Goal: Find specific page/section: Find specific page/section

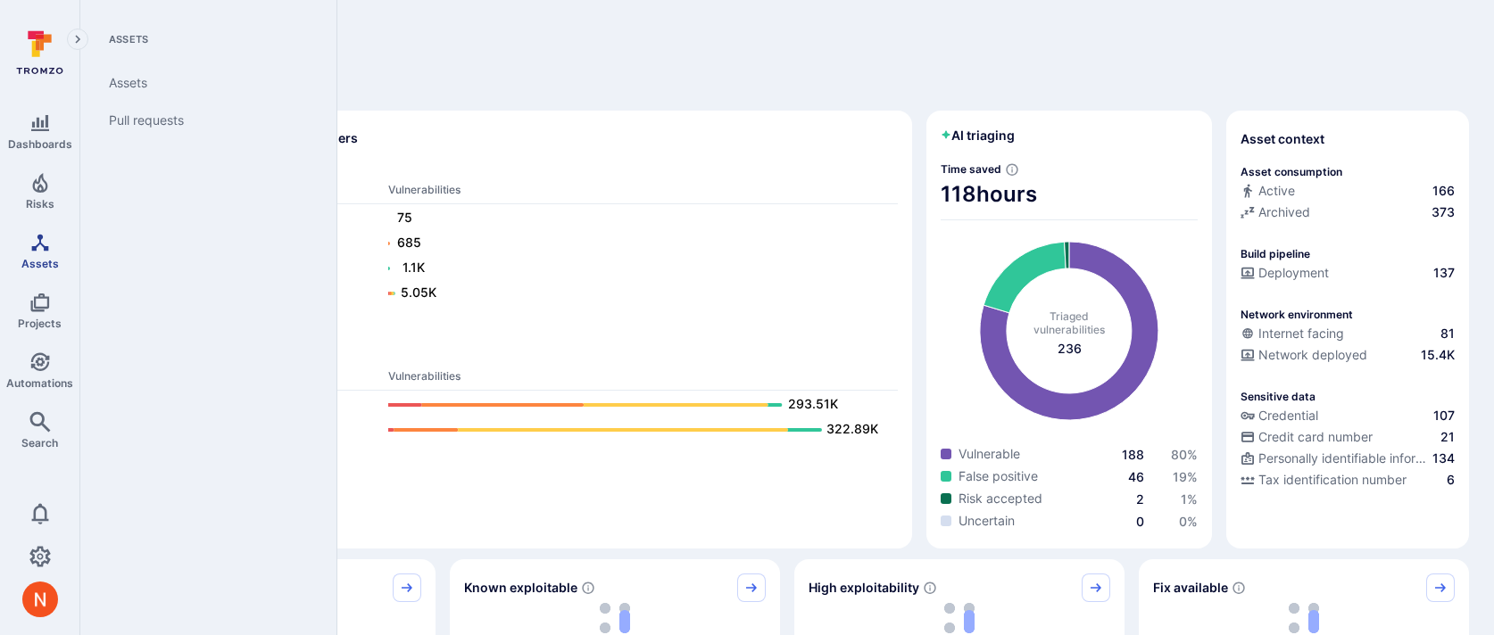
click at [50, 249] on icon "Assets" at bounding box center [39, 242] width 21 height 21
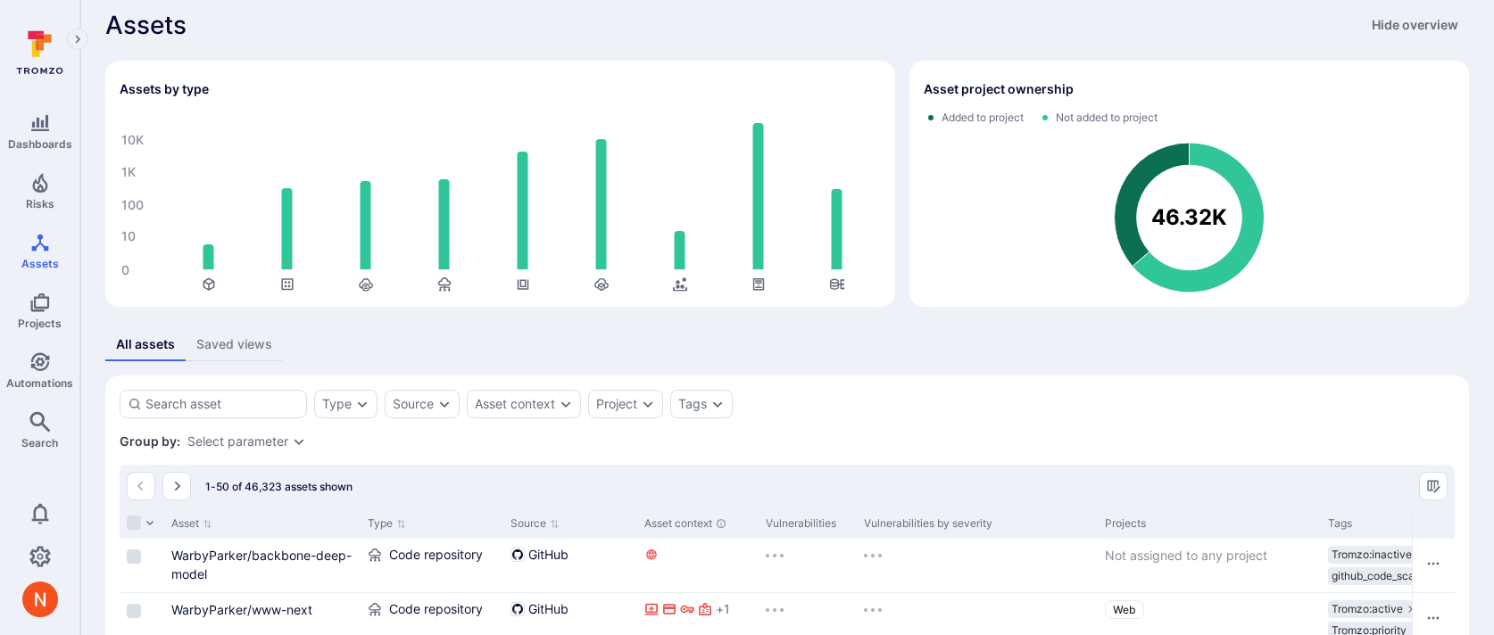
scroll to position [67, 0]
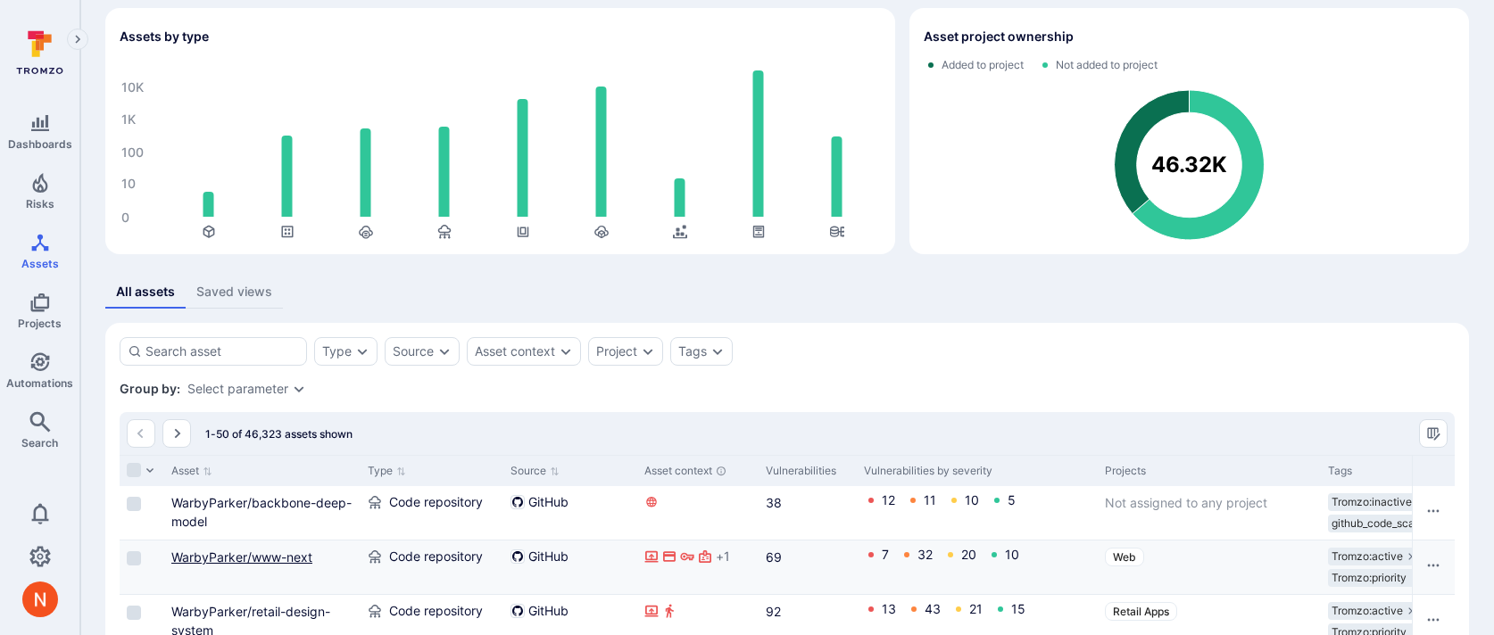
click at [298, 550] on link "WarbyParker/www-next" at bounding box center [241, 557] width 141 height 15
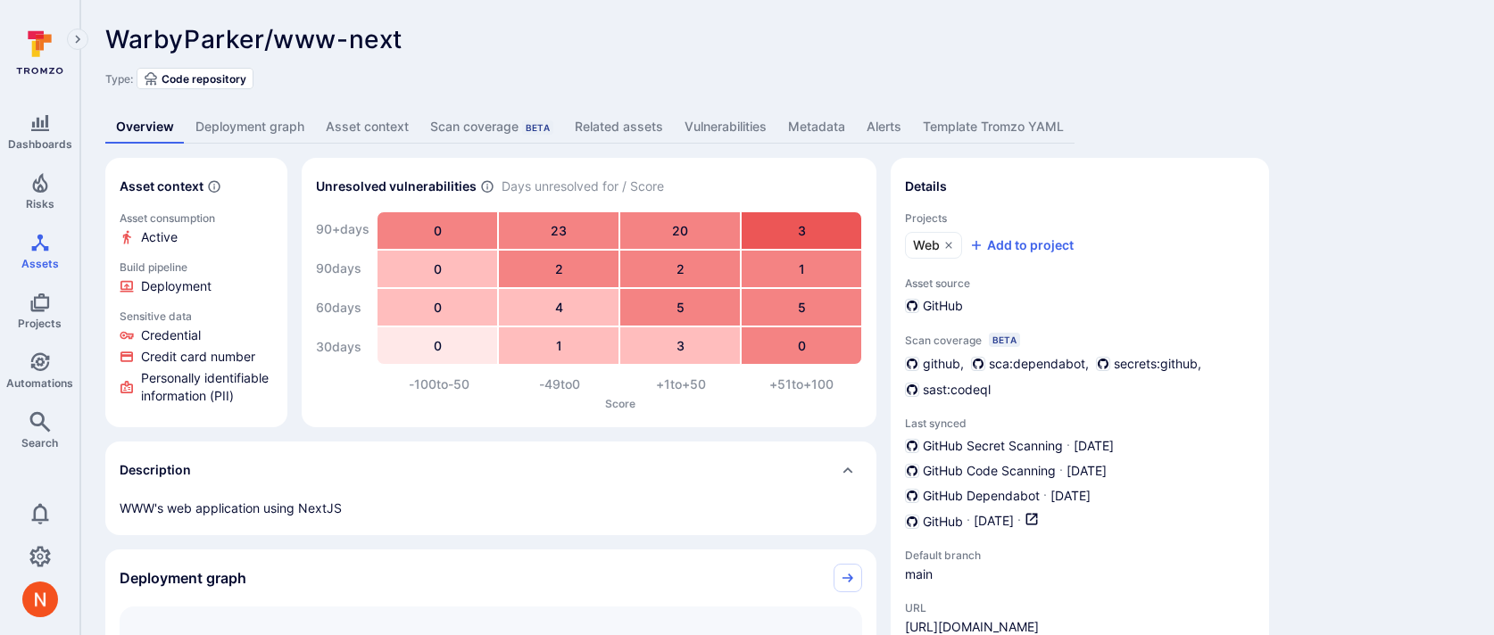
click at [286, 125] on link "Deployment graph" at bounding box center [250, 127] width 130 height 33
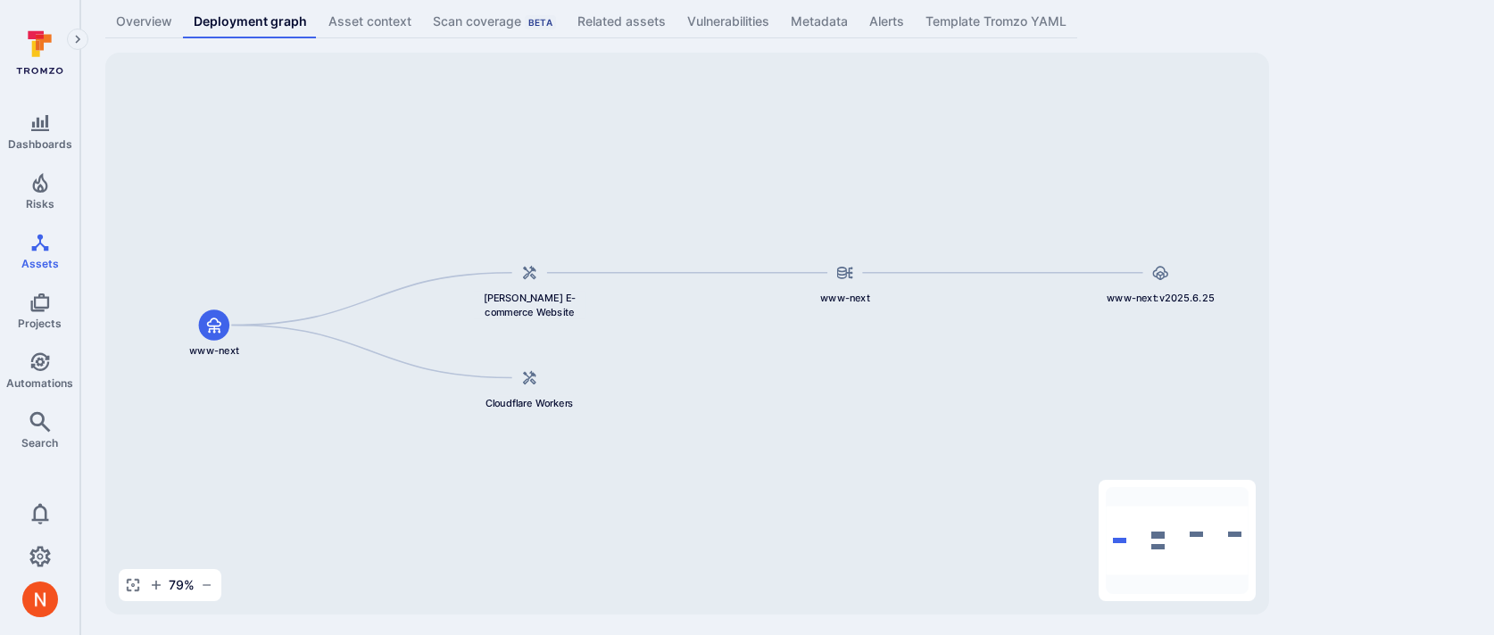
scroll to position [110, 0]
